Goal: Task Accomplishment & Management: Complete application form

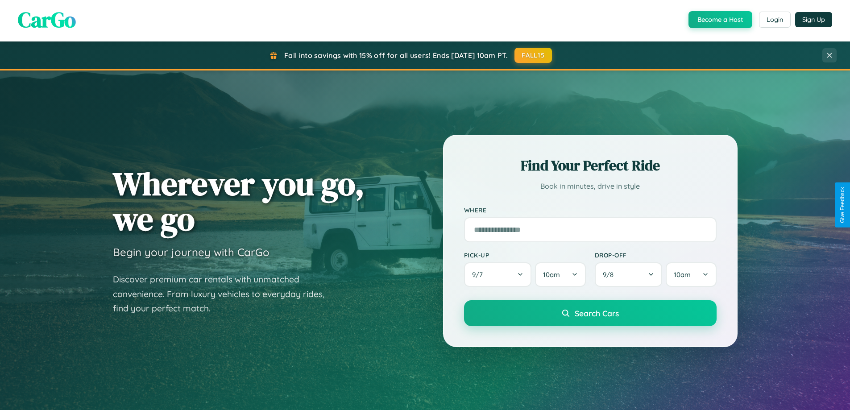
scroll to position [1718, 0]
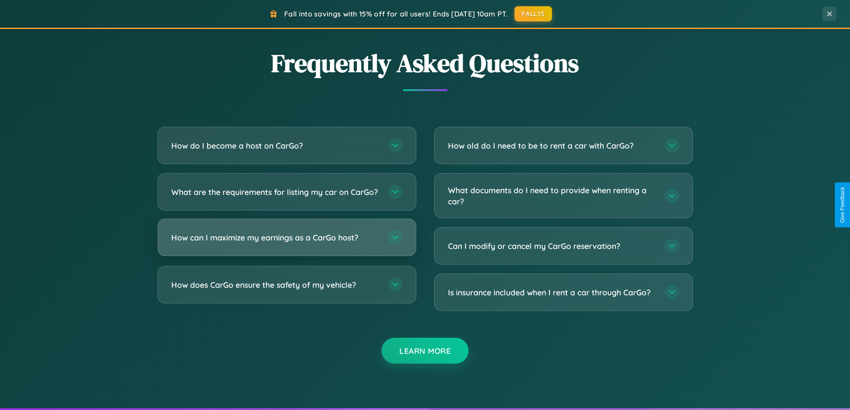
click at [287, 243] on h3 "How can I maximize my earnings as a CarGo host?" at bounding box center [275, 237] width 208 height 11
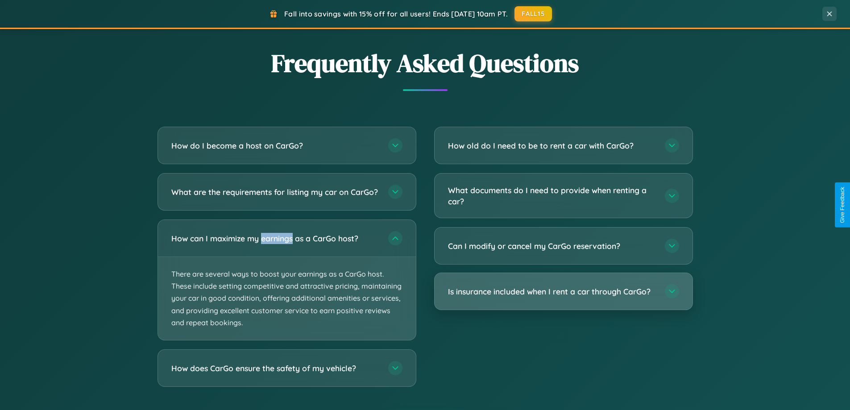
click at [563, 292] on h3 "Is insurance included when I rent a car through CarGo?" at bounding box center [552, 291] width 208 height 11
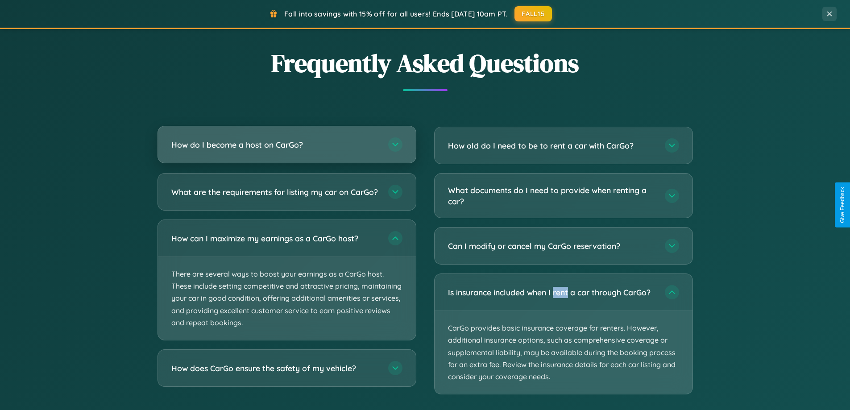
click at [287, 146] on h3 "How do I become a host on CarGo?" at bounding box center [275, 144] width 208 height 11
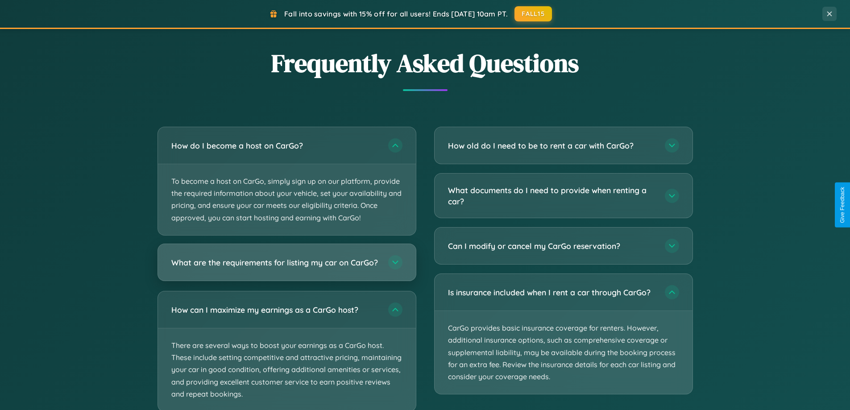
click at [287, 267] on h3 "What are the requirements for listing my car on CarGo?" at bounding box center [275, 262] width 208 height 11
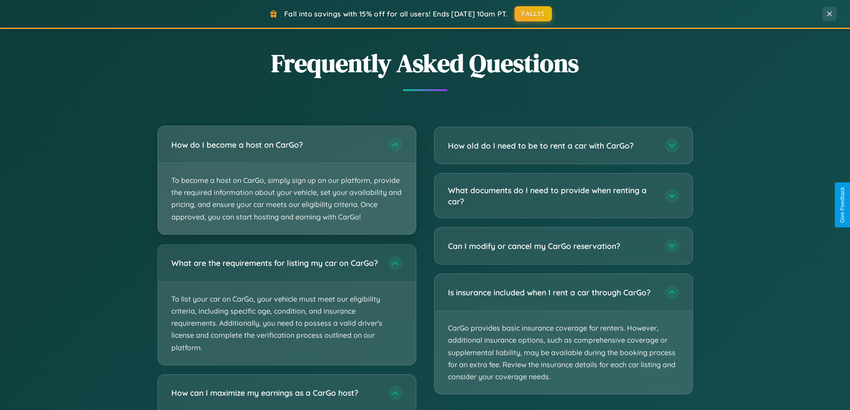
click at [287, 180] on p "To become a host on CarGo, simply sign up on our platform, provide the required…" at bounding box center [287, 198] width 258 height 71
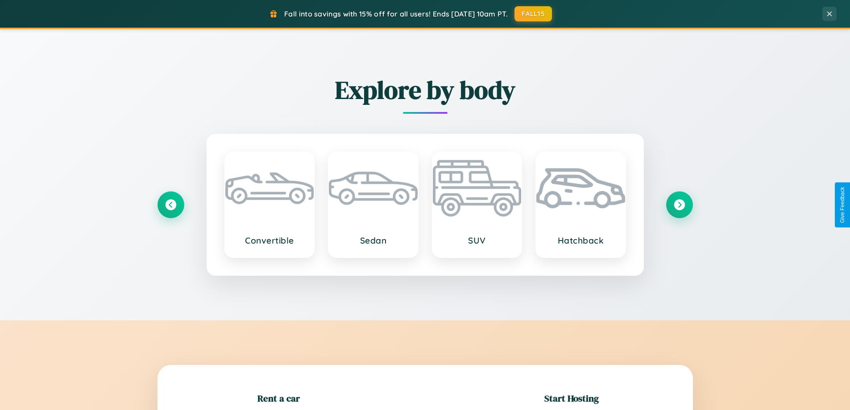
scroll to position [193, 0]
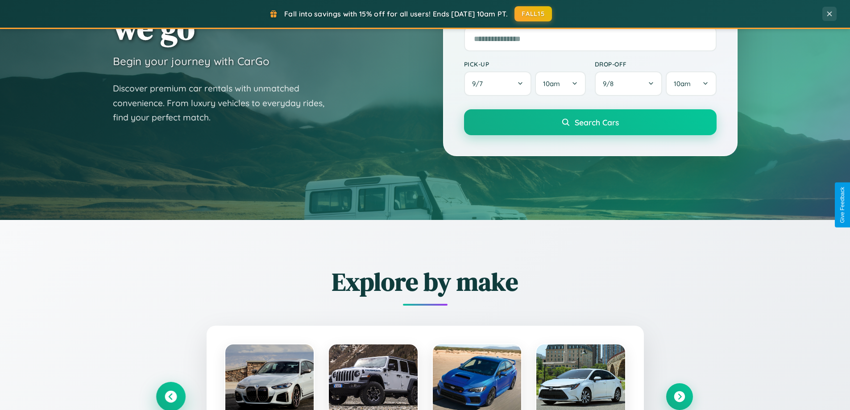
click at [171, 397] on icon at bounding box center [171, 397] width 12 height 12
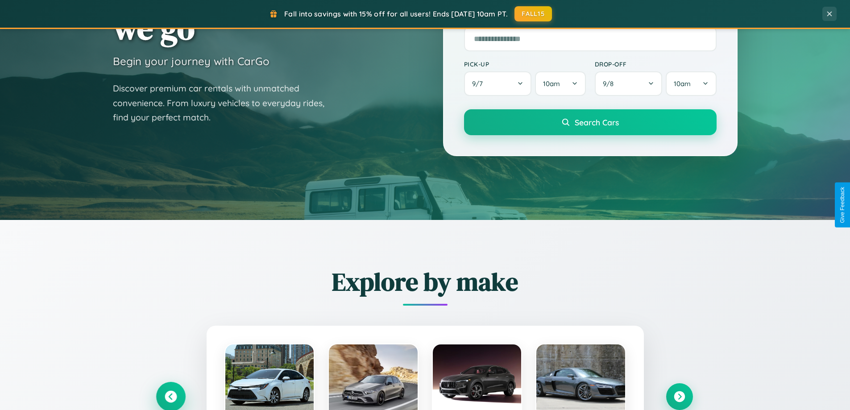
click at [171, 396] on icon at bounding box center [170, 397] width 15 height 15
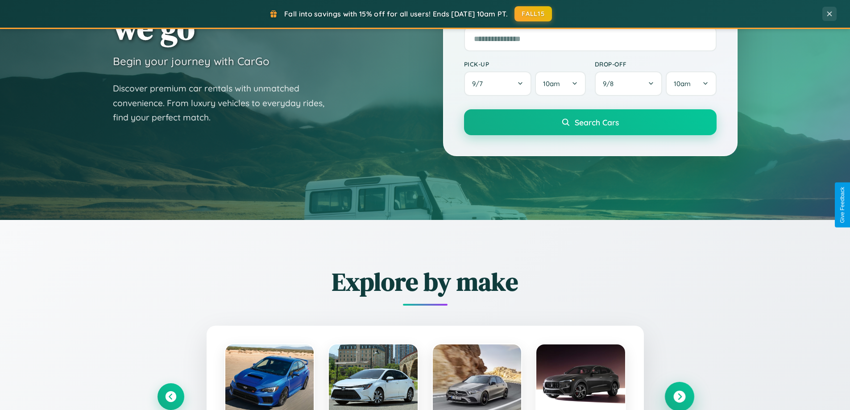
click at [679, 396] on icon at bounding box center [680, 397] width 12 height 12
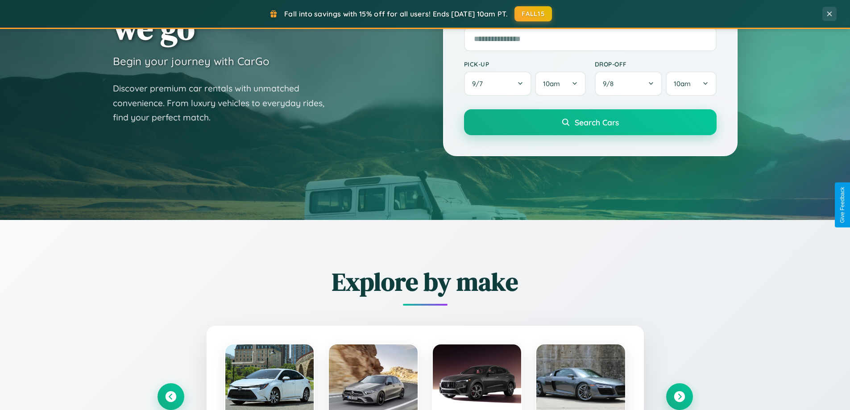
scroll to position [0, 0]
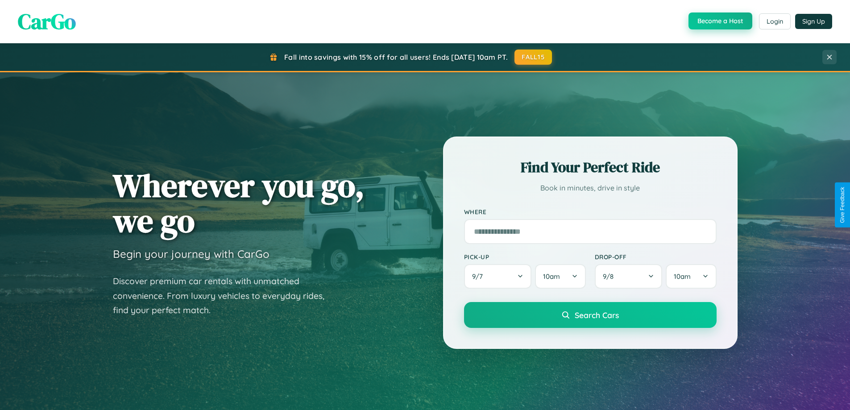
click at [720, 21] on button "Become a Host" at bounding box center [721, 20] width 64 height 17
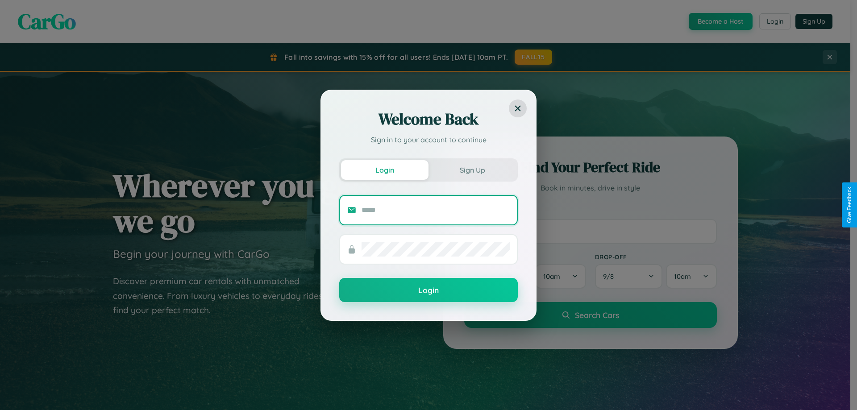
click at [436, 210] on input "text" at bounding box center [436, 210] width 148 height 14
type input "**********"
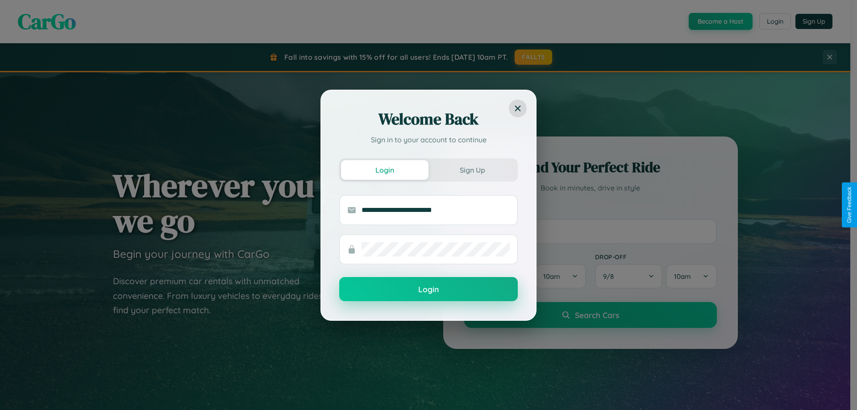
click at [429, 290] on button "Login" at bounding box center [428, 289] width 179 height 24
